Goal: Check status: Check status

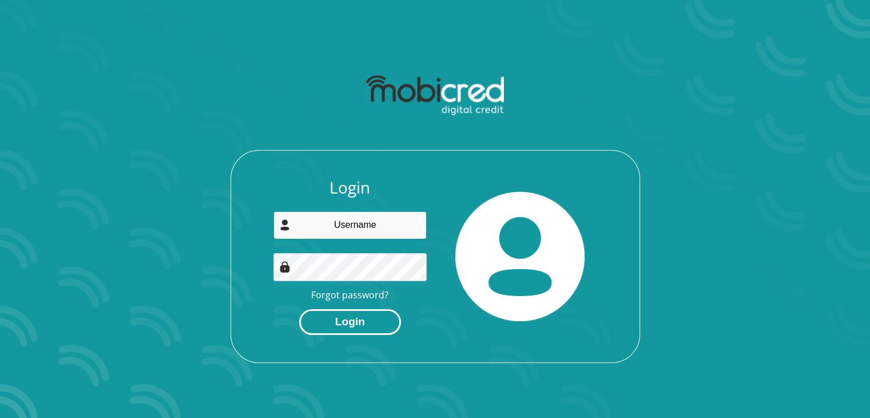
type input "sipho.moon@gmail.com"
click at [341, 328] on button "Login" at bounding box center [350, 322] width 102 height 26
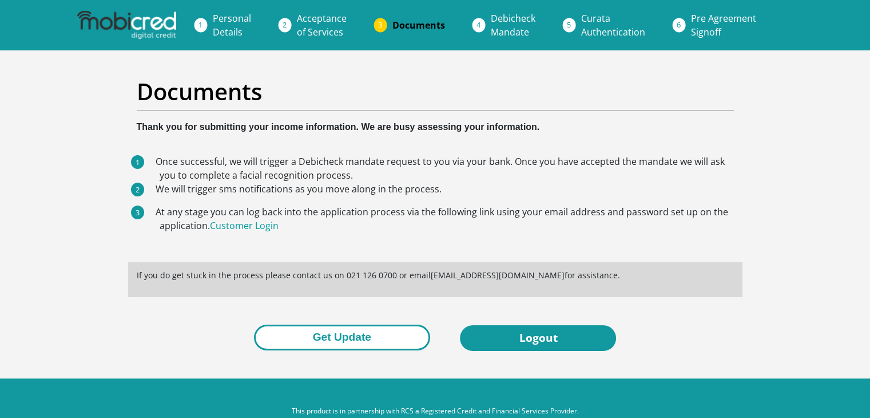
click at [310, 335] on button "Get Update" at bounding box center [342, 337] width 176 height 26
